Goal: Register for event/course

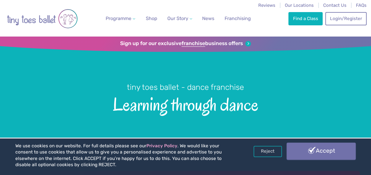
click at [346, 153] on link "Accept" at bounding box center [320, 151] width 69 height 17
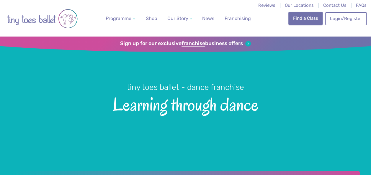
click at [298, 19] on link "Find a Class" at bounding box center [305, 18] width 34 height 13
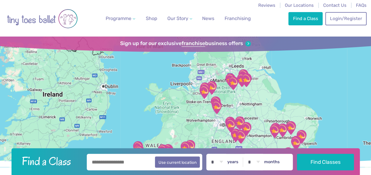
click at [103, 159] on input "text" at bounding box center [145, 162] width 116 height 17
click at [171, 162] on button "Use current location" at bounding box center [177, 161] width 45 height 11
type input "**********"
click at [226, 165] on select "* * * * * * * * * * ** ** **" at bounding box center [217, 162] width 18 height 17
select select "*"
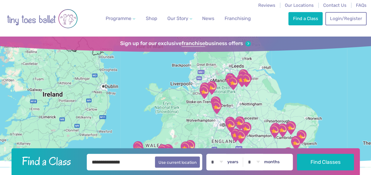
click at [211, 154] on select "* * * * * * * * * * ** ** **" at bounding box center [217, 162] width 18 height 17
click at [257, 171] on div "**********" at bounding box center [186, 162] width 348 height 28
click at [255, 163] on select "* * * * * * * * * * ** **" at bounding box center [254, 162] width 18 height 17
select select "*"
click at [248, 154] on select "* * * * * * * * * * ** **" at bounding box center [254, 162] width 18 height 17
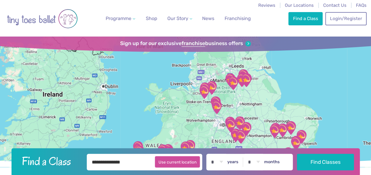
click at [182, 167] on button "Use current location" at bounding box center [177, 161] width 45 height 11
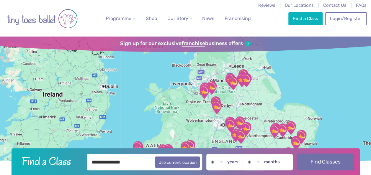
type input "**********"
click at [329, 160] on button "Find Classes" at bounding box center [325, 162] width 57 height 17
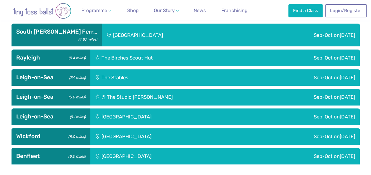
scroll to position [219, 0]
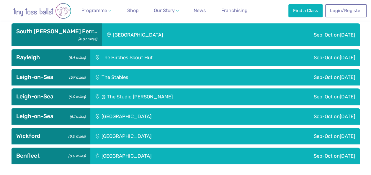
click at [125, 74] on div "The Stables" at bounding box center [152, 77] width 124 height 17
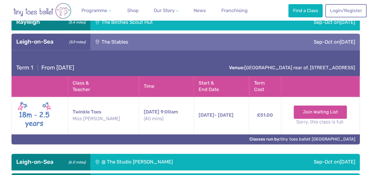
scroll to position [243, 0]
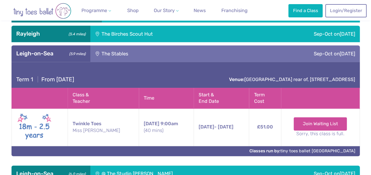
click at [130, 26] on div "The Birches Scout Hut" at bounding box center [167, 34] width 154 height 17
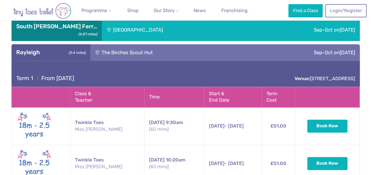
scroll to position [219, 0]
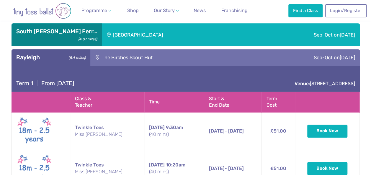
click at [151, 58] on div "The Birches Scout Hut" at bounding box center [167, 57] width 154 height 17
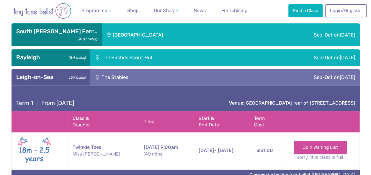
click at [159, 37] on div "Champions Manor Hall" at bounding box center [175, 34] width 146 height 23
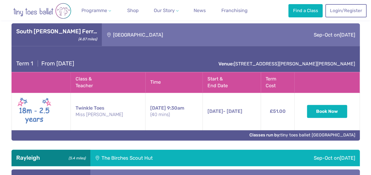
click at [159, 37] on div "Champions Manor Hall" at bounding box center [175, 34] width 146 height 23
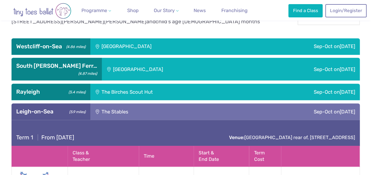
scroll to position [184, 0]
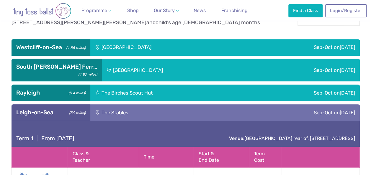
click at [135, 114] on div "The Stables" at bounding box center [152, 112] width 124 height 17
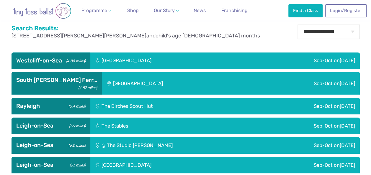
scroll to position [125, 0]
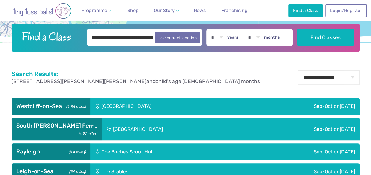
click at [69, 77] on h2 "Search Results:" at bounding box center [136, 74] width 248 height 8
drag, startPoint x: 69, startPoint y: 77, endPoint x: 165, endPoint y: 65, distance: 96.3
click at [165, 65] on div "Reviews Our Locations Contact Us FAQs Programme Weekly Classes Inclusive Dance …" at bounding box center [185, 170] width 371 height 590
drag, startPoint x: 165, startPoint y: 65, endPoint x: 136, endPoint y: 81, distance: 33.3
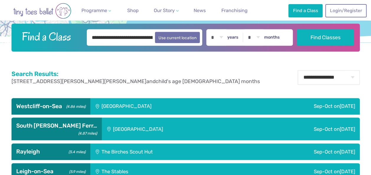
click at [155, 81] on span "child's age 18 months" at bounding box center [207, 81] width 104 height 6
click at [133, 99] on div "Saint Peter's Church Youth Hall" at bounding box center [166, 106] width 152 height 17
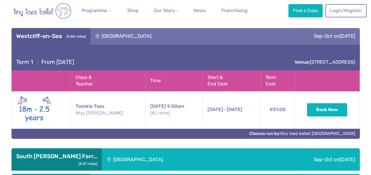
scroll to position [196, 0]
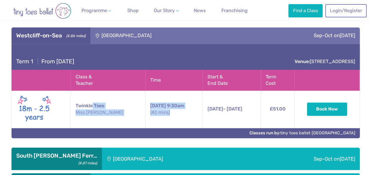
drag, startPoint x: 91, startPoint y: 97, endPoint x: 167, endPoint y: 112, distance: 77.0
click at [167, 112] on tr "Twinkle Toes Miss Lucy Wednesday 9:30am (40 mins) 10th Sep - 15th Oct Wednesday…" at bounding box center [186, 109] width 348 height 37
click at [167, 112] on small "(40 mins)" at bounding box center [173, 112] width 47 height 6
click at [145, 98] on td "Wednesday 9:30am (40 mins)" at bounding box center [173, 109] width 57 height 37
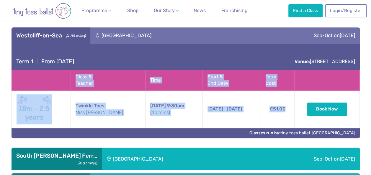
drag, startPoint x: 67, startPoint y: 73, endPoint x: 303, endPoint y: 110, distance: 239.5
click at [303, 110] on table "Class & Teacher Time Start & End Date Places Left Term Cost Twinkle Toes Miss L…" at bounding box center [186, 99] width 348 height 58
drag, startPoint x: 303, startPoint y: 110, endPoint x: 272, endPoint y: 102, distance: 32.1
click at [272, 102] on td "£51.00" at bounding box center [278, 109] width 34 height 37
click at [53, 103] on td at bounding box center [41, 109] width 59 height 37
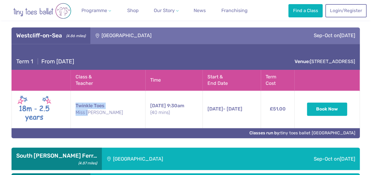
drag, startPoint x: 89, startPoint y: 121, endPoint x: 73, endPoint y: 103, distance: 24.3
click at [73, 103] on td "Twinkle Toes Miss Lucy" at bounding box center [108, 109] width 75 height 37
drag, startPoint x: 73, startPoint y: 103, endPoint x: 122, endPoint y: 117, distance: 50.8
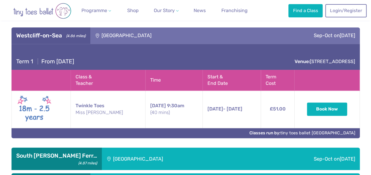
click at [145, 117] on td "Wednesday 9:30am (40 mins)" at bounding box center [173, 109] width 57 height 37
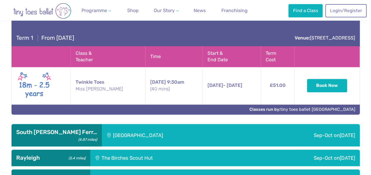
scroll to position [231, 0]
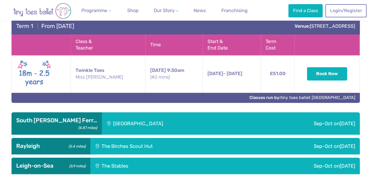
click at [241, 32] on div "Term 1 | From Wednesday 10th September Venue: Eastbourne Grove, Westcliff-on-Se…" at bounding box center [186, 22] width 348 height 26
click at [168, 29] on div "Term 1 | From Wednesday 10th September Venue: Eastbourne Grove, Westcliff-on-Se…" at bounding box center [186, 22] width 348 height 26
click at [74, 25] on h4 "Term 1 | From Wednesday 10th September" at bounding box center [45, 26] width 58 height 7
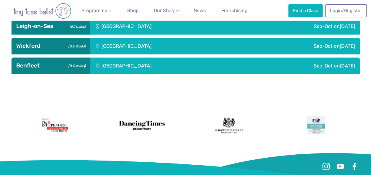
scroll to position [409, 0]
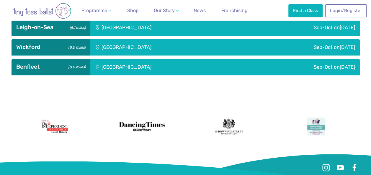
click at [104, 59] on div "St George's Church Hall" at bounding box center [166, 67] width 152 height 17
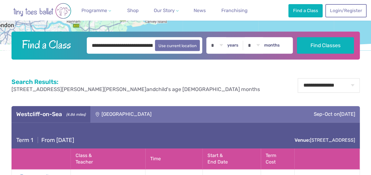
scroll to position [118, 0]
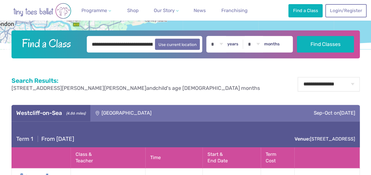
click at [139, 138] on div "Term 1 | From Wednesday 10th September Venue: Eastbourne Grove, Westcliff-on-Se…" at bounding box center [186, 135] width 348 height 26
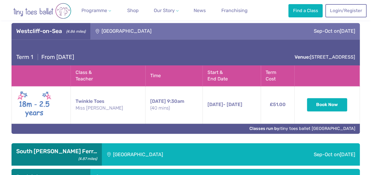
scroll to position [199, 0]
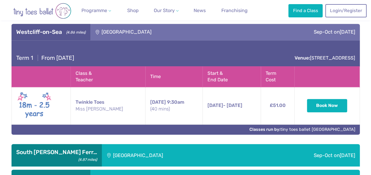
click at [322, 29] on div "Sep-Oct on Wednesday" at bounding box center [300, 32] width 117 height 17
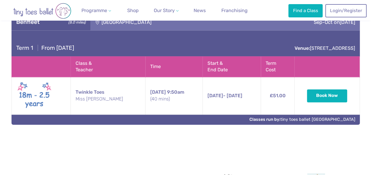
scroll to position [353, 0]
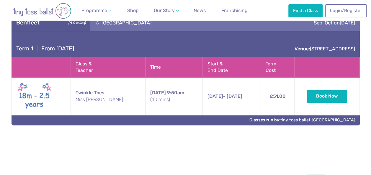
click at [317, 28] on div "Sep-Oct on Monday" at bounding box center [300, 22] width 117 height 17
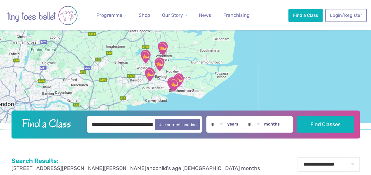
scroll to position [0, 0]
